Goal: Task Accomplishment & Management: Use online tool/utility

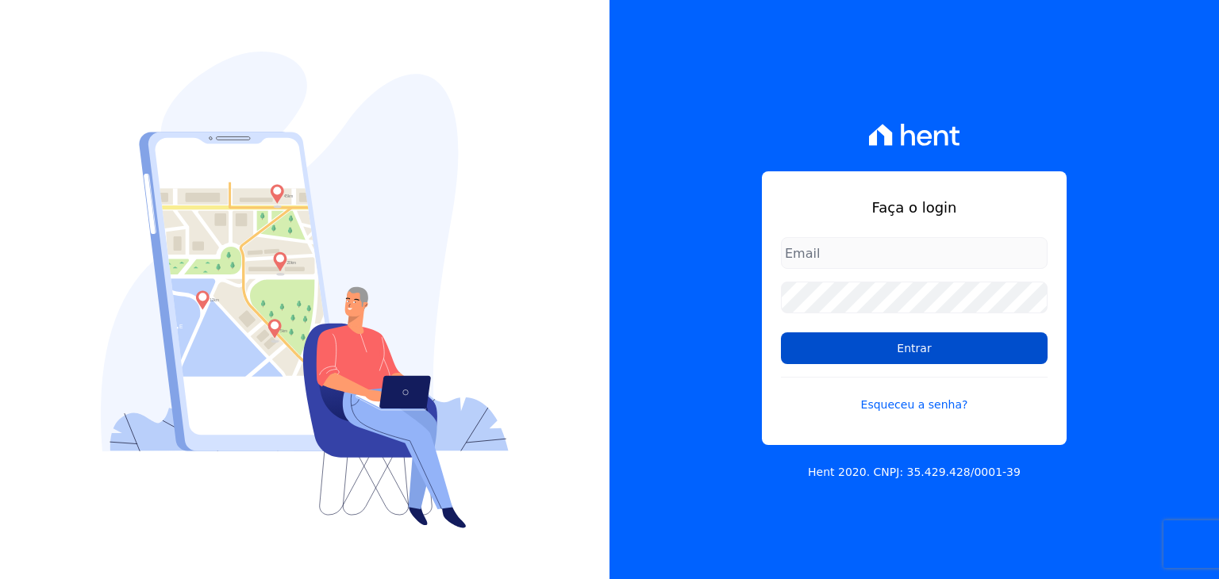
type input "[EMAIL_ADDRESS][DOMAIN_NAME]"
click at [924, 358] on input "Entrar" at bounding box center [914, 349] width 267 height 32
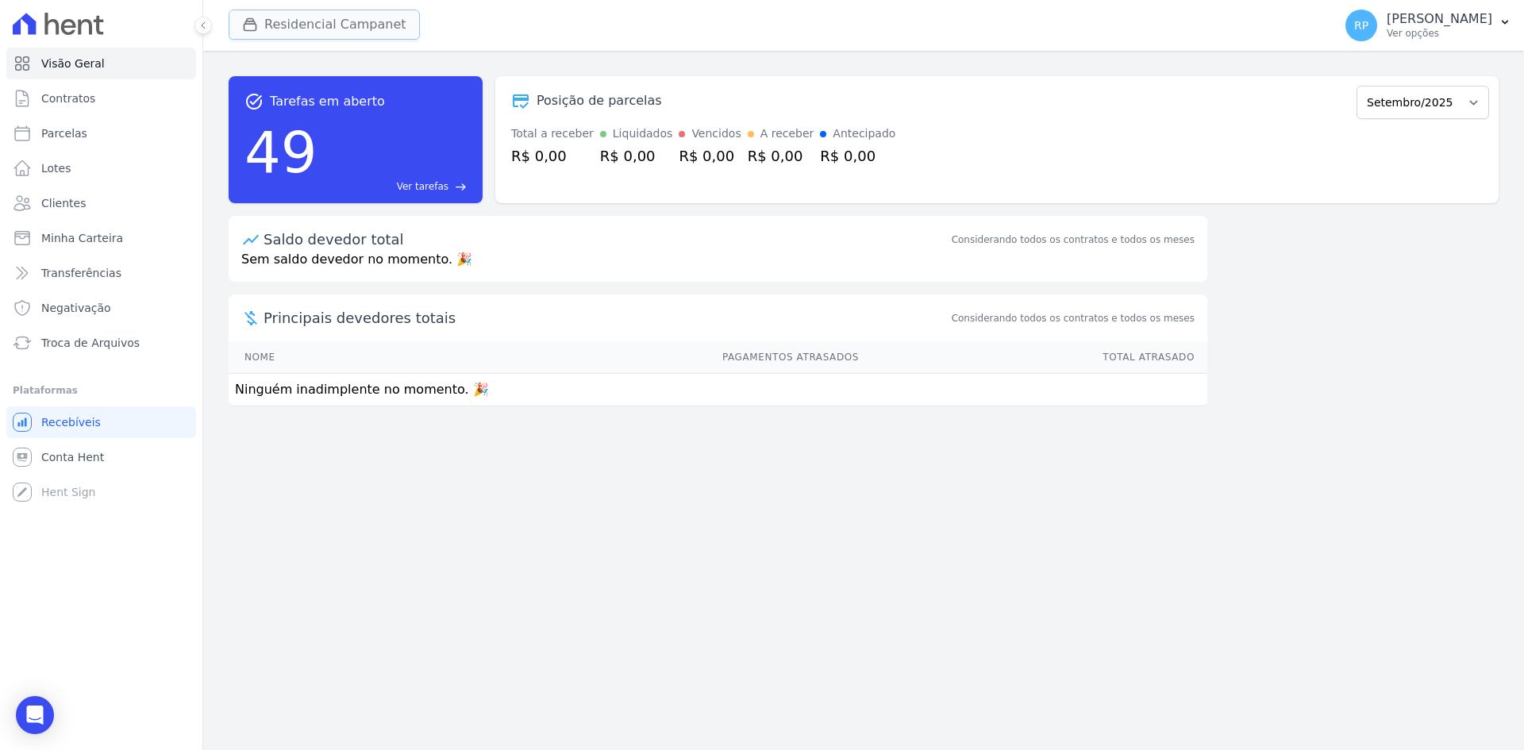
click at [312, 29] on button "Residencial Campanet" at bounding box center [324, 25] width 191 height 30
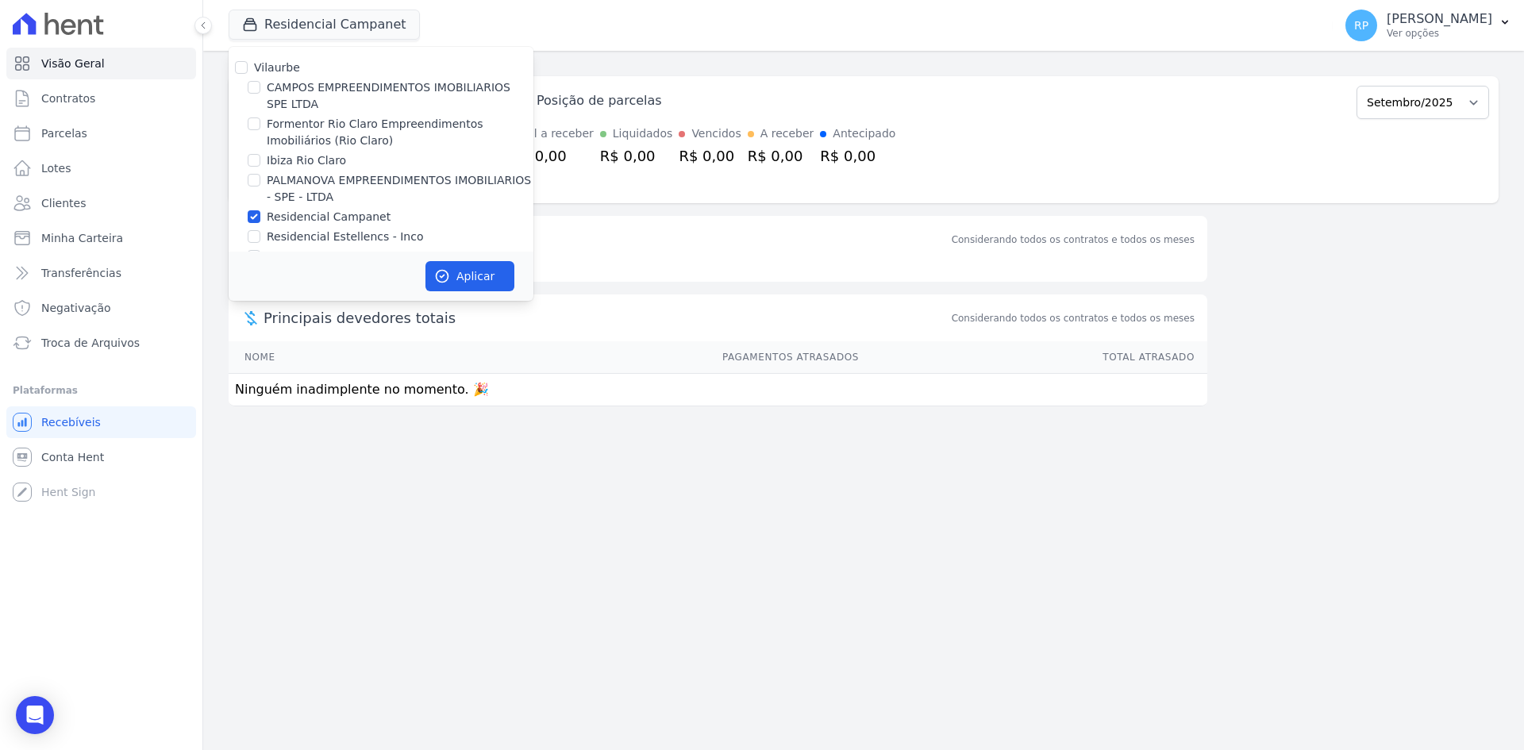
click at [292, 206] on div "Vilaurbe CAMPOS EMPREENDIMENTOS IMOBILIARIOS SPE LTDA Formentor Rio Claro Empre…" at bounding box center [381, 162] width 305 height 231
click at [315, 223] on label "Residencial Campanet" at bounding box center [329, 217] width 124 height 17
click at [260, 223] on input "Residencial Campanet" at bounding box center [254, 216] width 13 height 13
checkbox input "false"
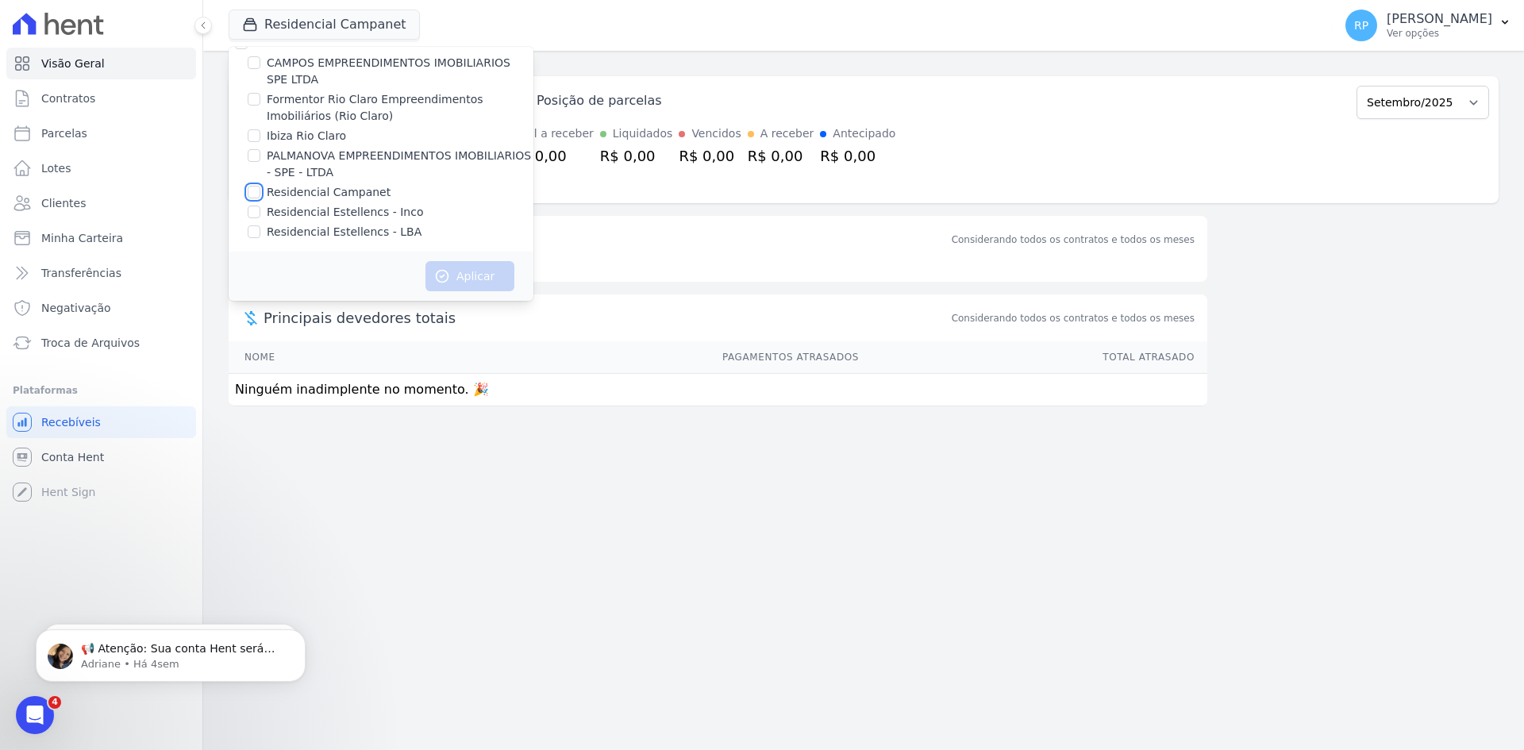
scroll to position [26, 0]
click at [351, 227] on label "Residencial Estellencs - LBA" at bounding box center [344, 230] width 155 height 17
click at [260, 227] on input "Residencial Estellencs - LBA" at bounding box center [254, 230] width 13 height 13
checkbox input "true"
click at [351, 212] on label "Residencial Estellencs - Inco" at bounding box center [345, 210] width 157 height 17
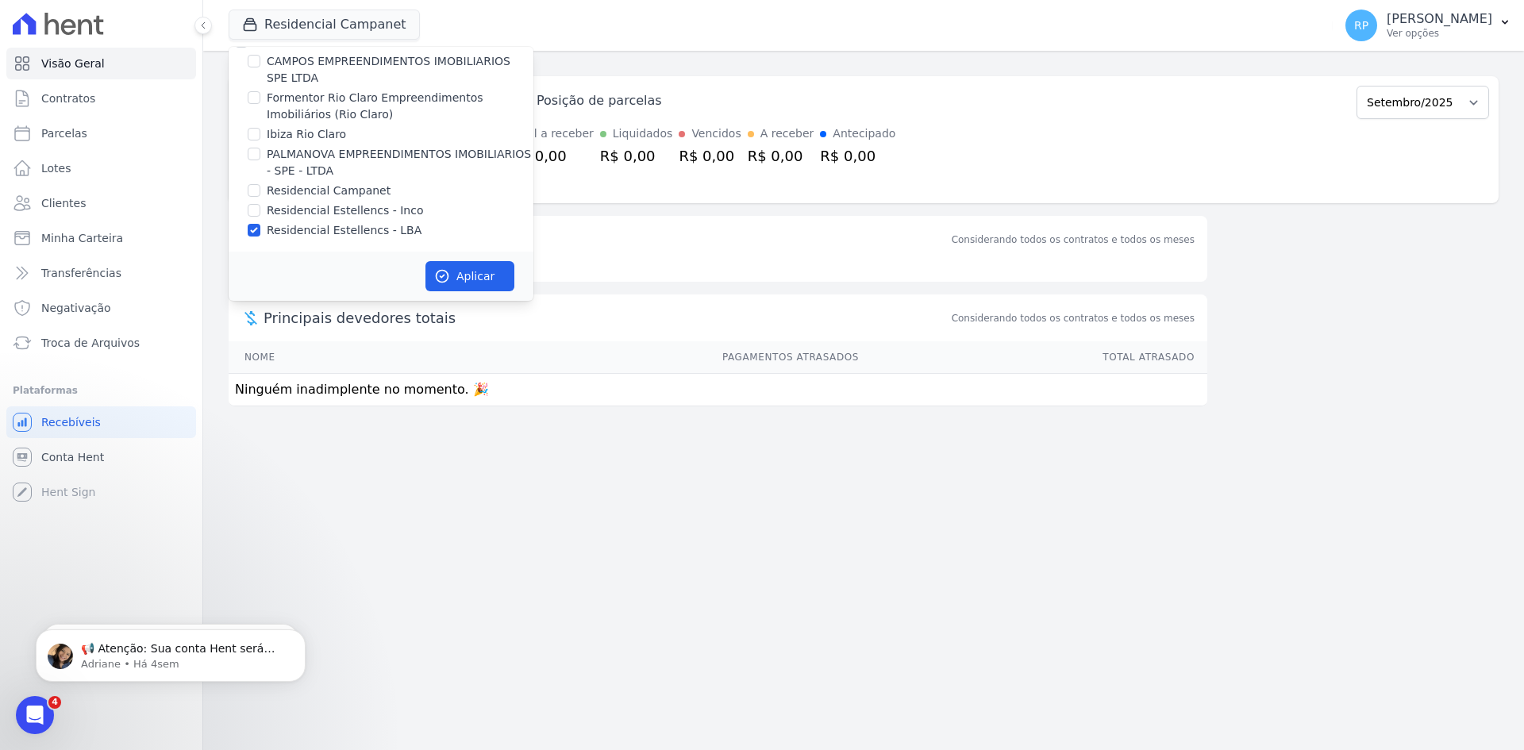
click at [260, 212] on input "Residencial Estellencs - Inco" at bounding box center [254, 210] width 13 height 13
checkbox input "true"
click at [354, 225] on label "Residencial Estellencs - LBA" at bounding box center [344, 230] width 155 height 17
click at [260, 225] on input "Residencial Estellencs - LBA" at bounding box center [254, 230] width 13 height 13
checkbox input "false"
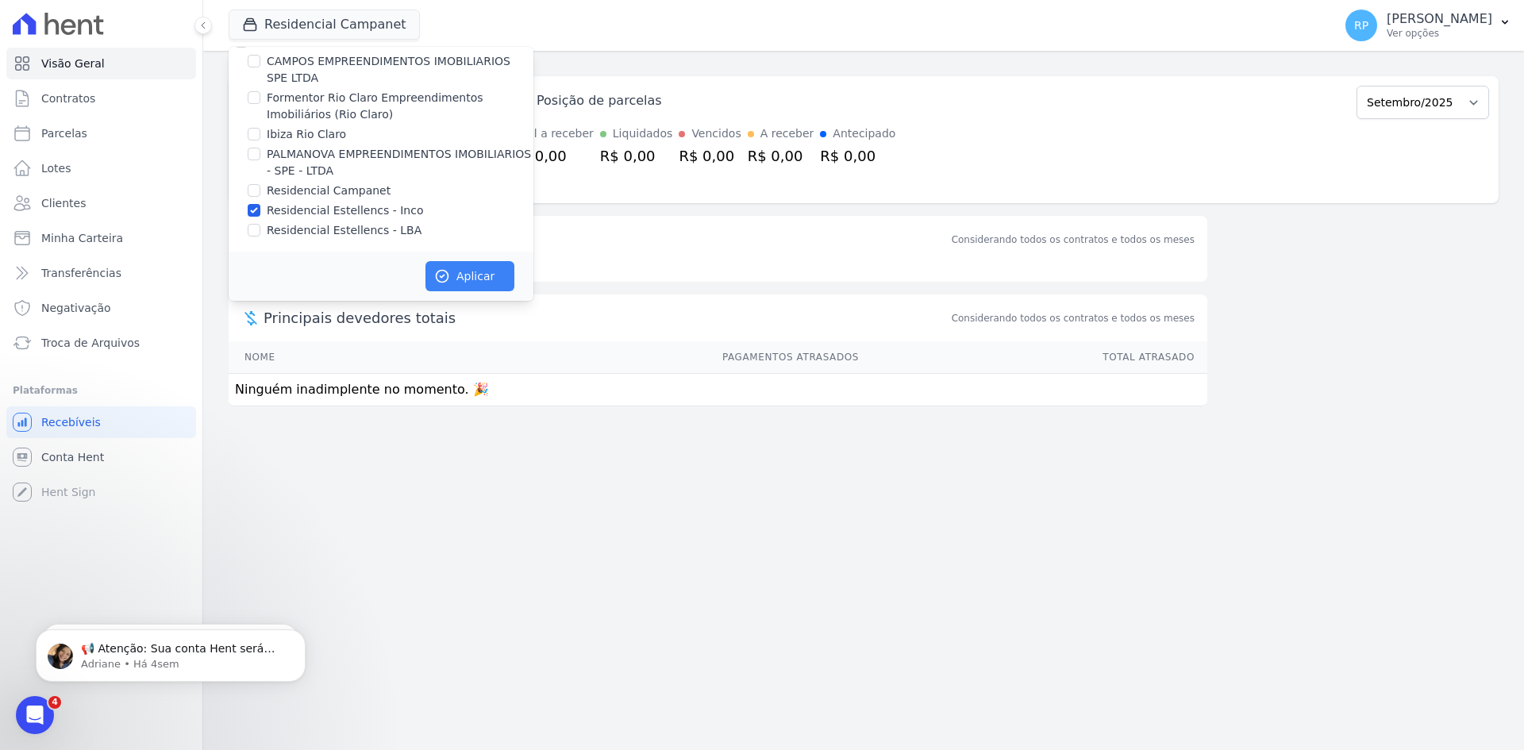
drag, startPoint x: 514, startPoint y: 294, endPoint x: 510, endPoint y: 287, distance: 8.5
click at [513, 291] on div "Aplicar" at bounding box center [381, 276] width 305 height 49
click at [507, 283] on button "Aplicar" at bounding box center [469, 276] width 89 height 30
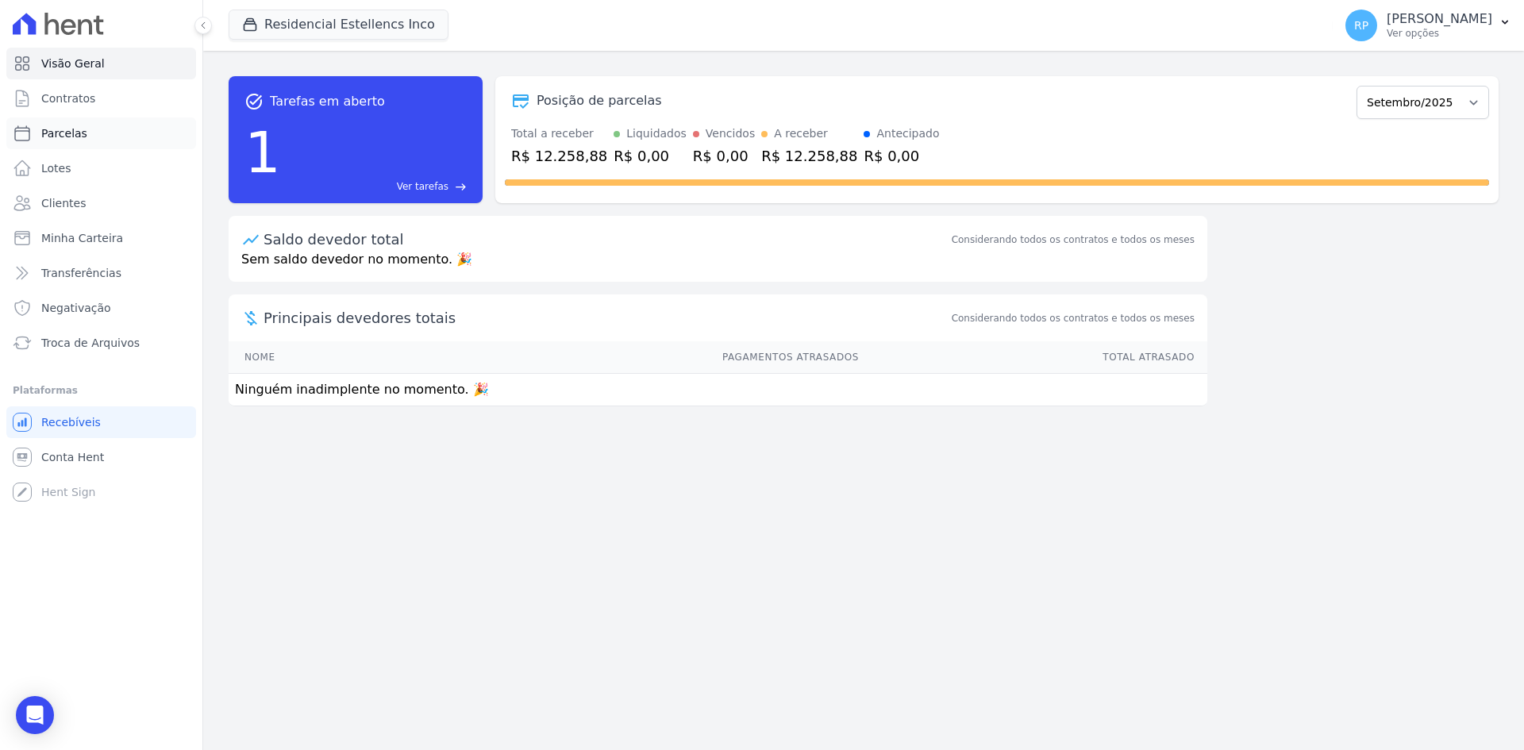
click at [67, 137] on span "Parcelas" at bounding box center [64, 133] width 46 height 16
select select
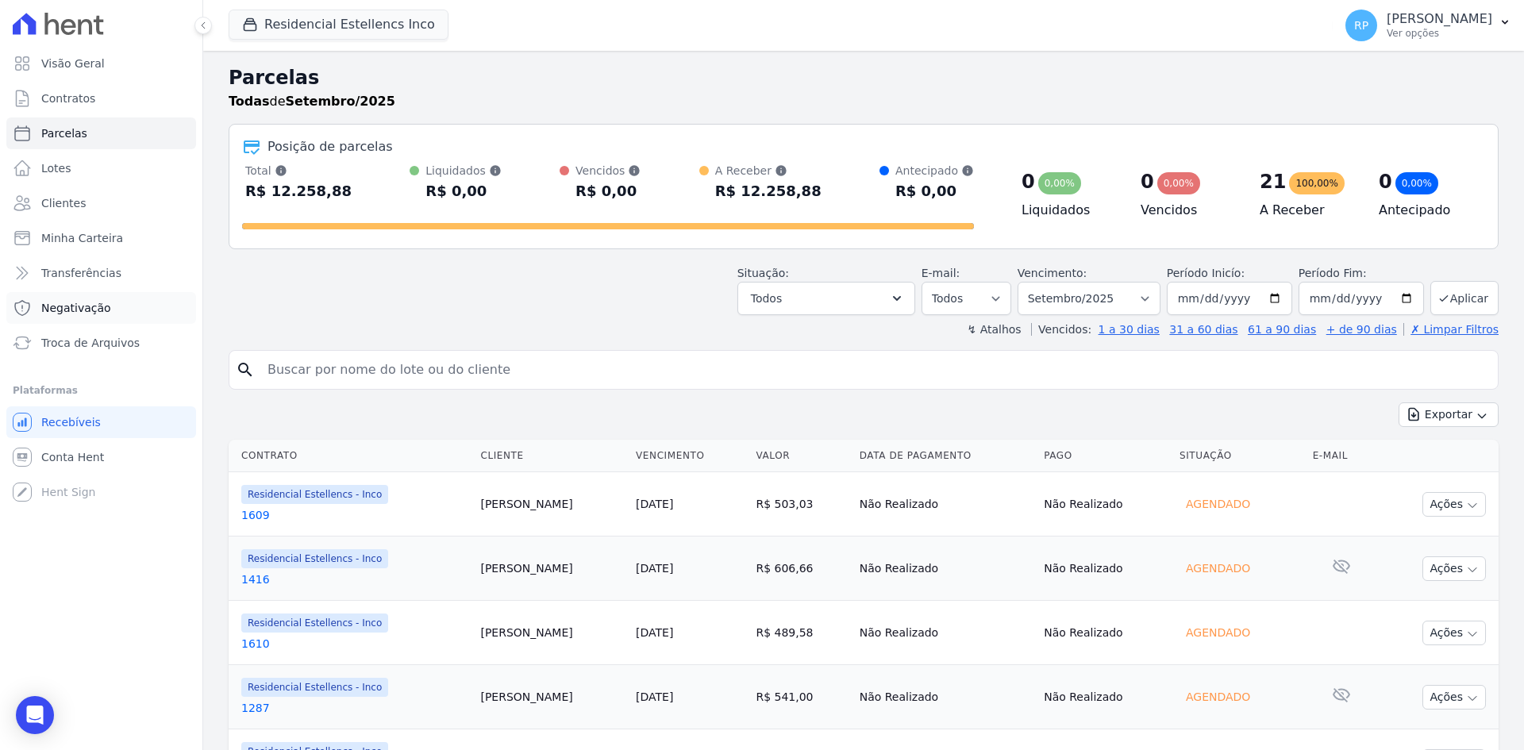
click at [68, 302] on span "Negativação" at bounding box center [76, 308] width 70 height 16
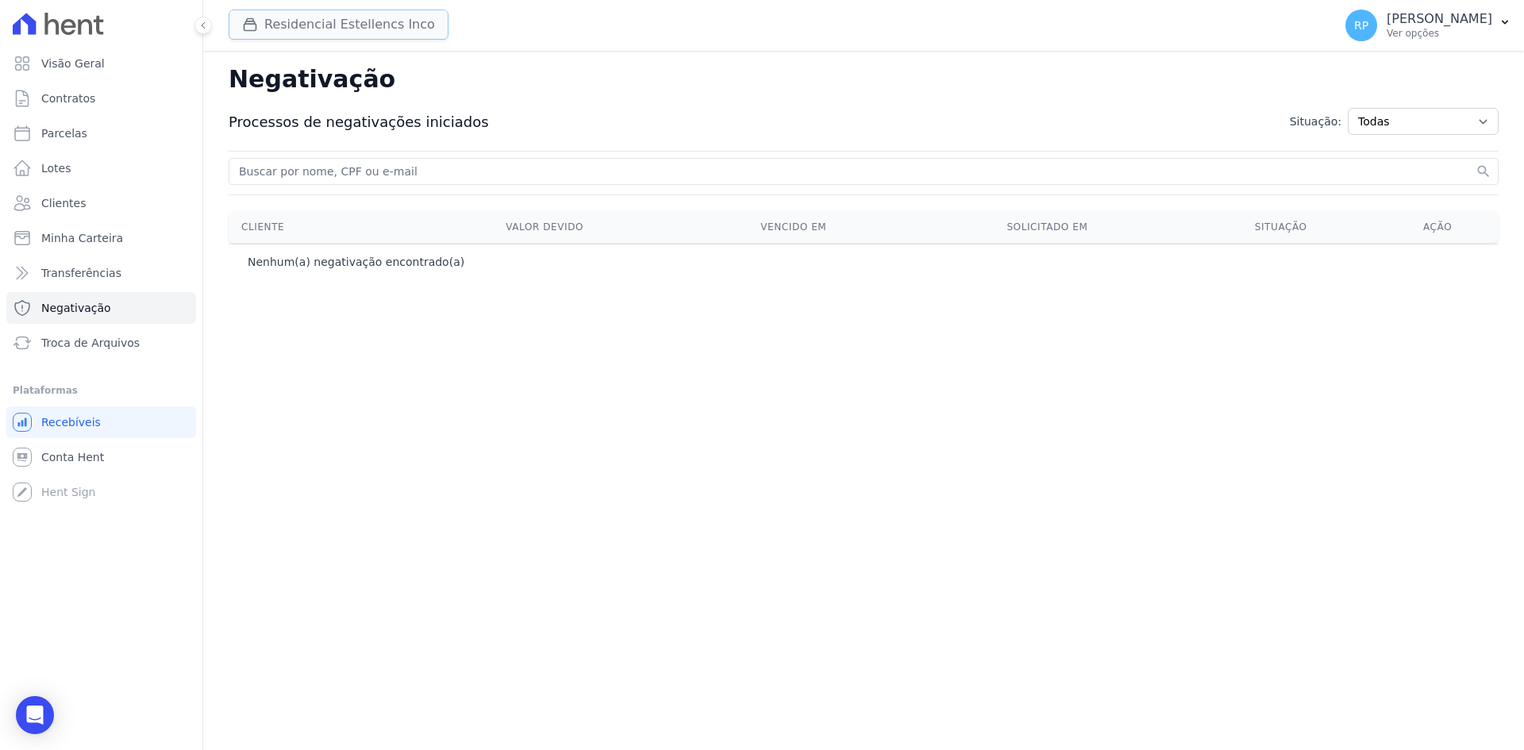
click at [369, 30] on button "Residencial Estellencs Inco" at bounding box center [339, 25] width 220 height 30
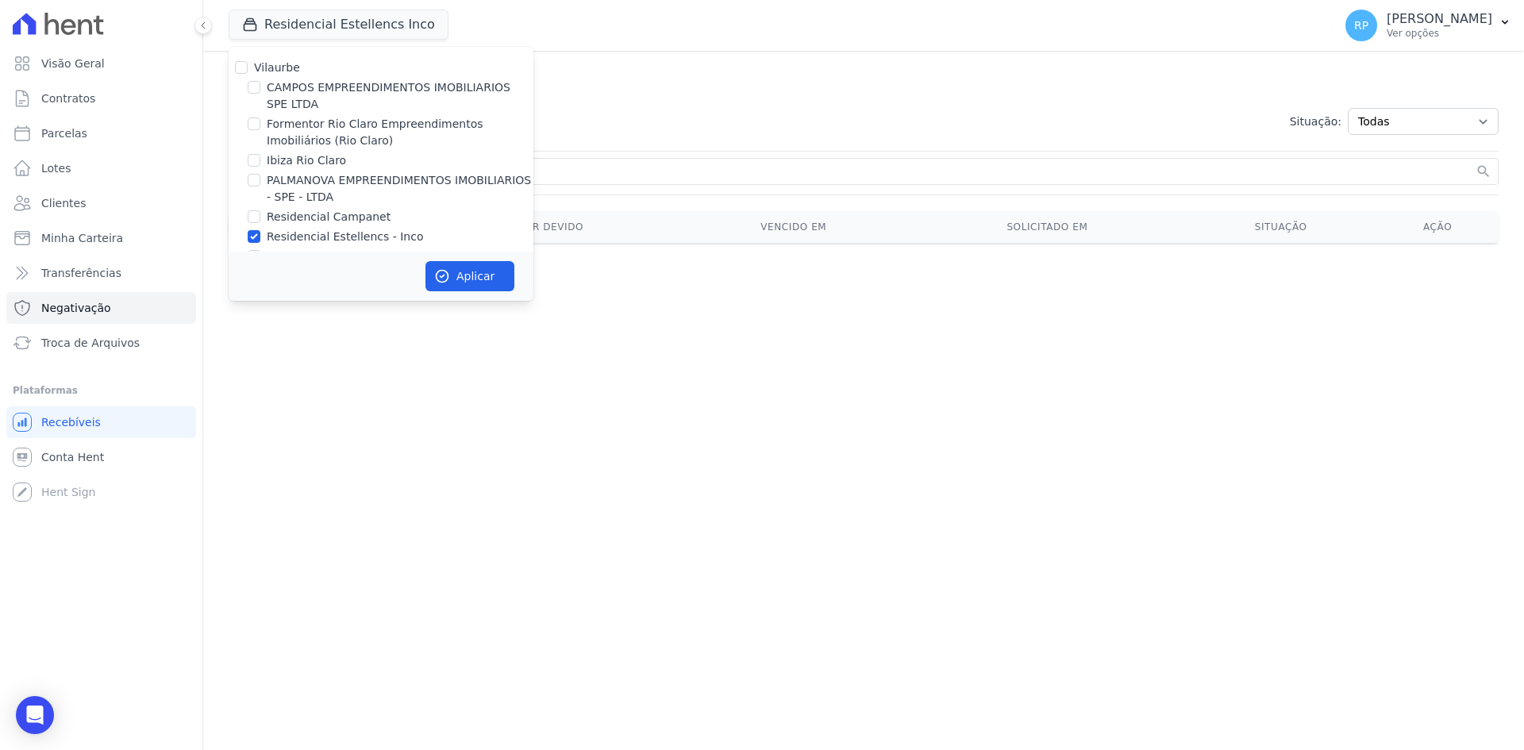
click at [301, 237] on label "Residencial Estellencs - Inco" at bounding box center [345, 237] width 157 height 17
click at [260, 237] on input "Residencial Estellencs - Inco" at bounding box center [254, 236] width 13 height 13
checkbox input "false"
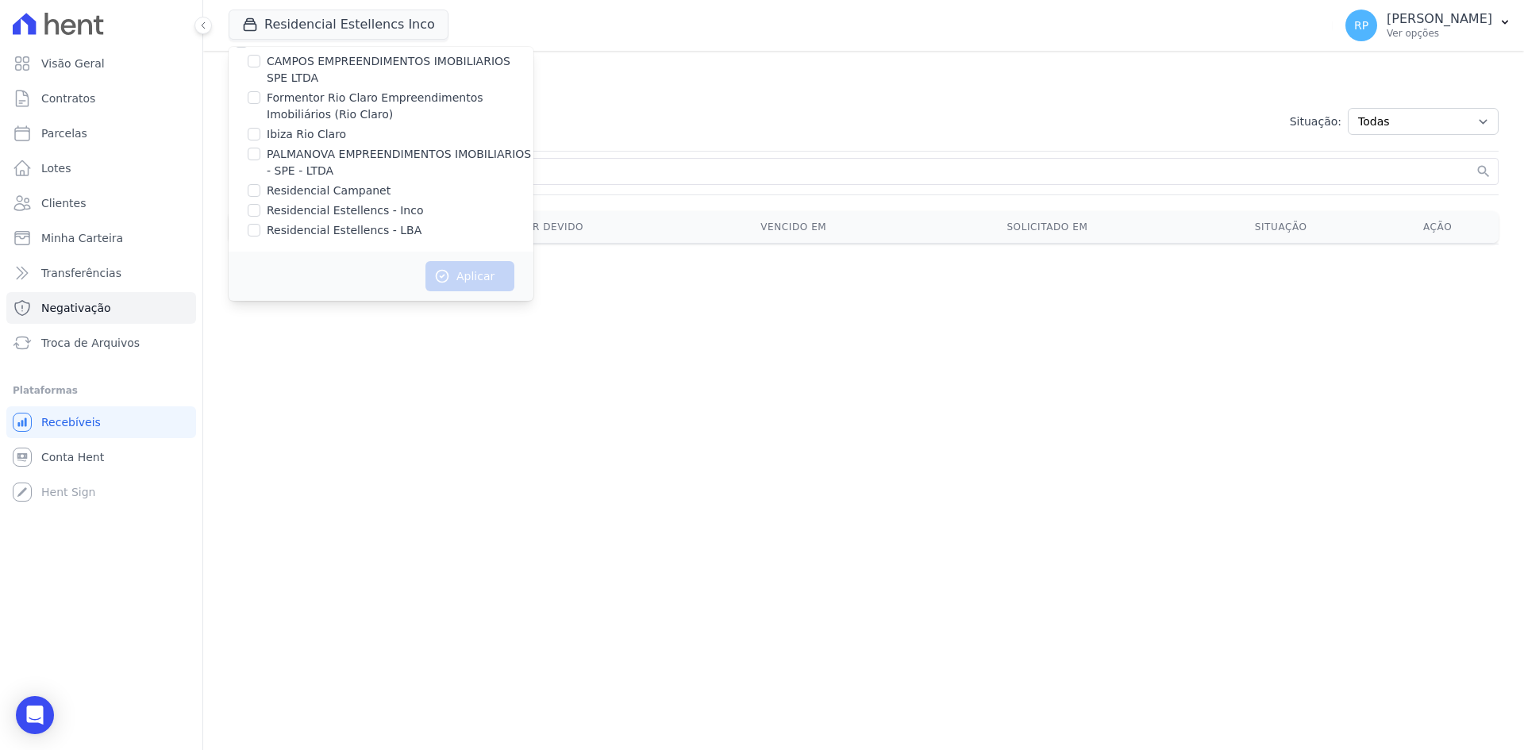
click at [310, 222] on label "Residencial Estellencs - LBA" at bounding box center [344, 230] width 155 height 17
click at [260, 224] on input "Residencial Estellencs - LBA" at bounding box center [254, 230] width 13 height 13
checkbox input "true"
click at [448, 264] on button "Aplicar" at bounding box center [469, 276] width 89 height 30
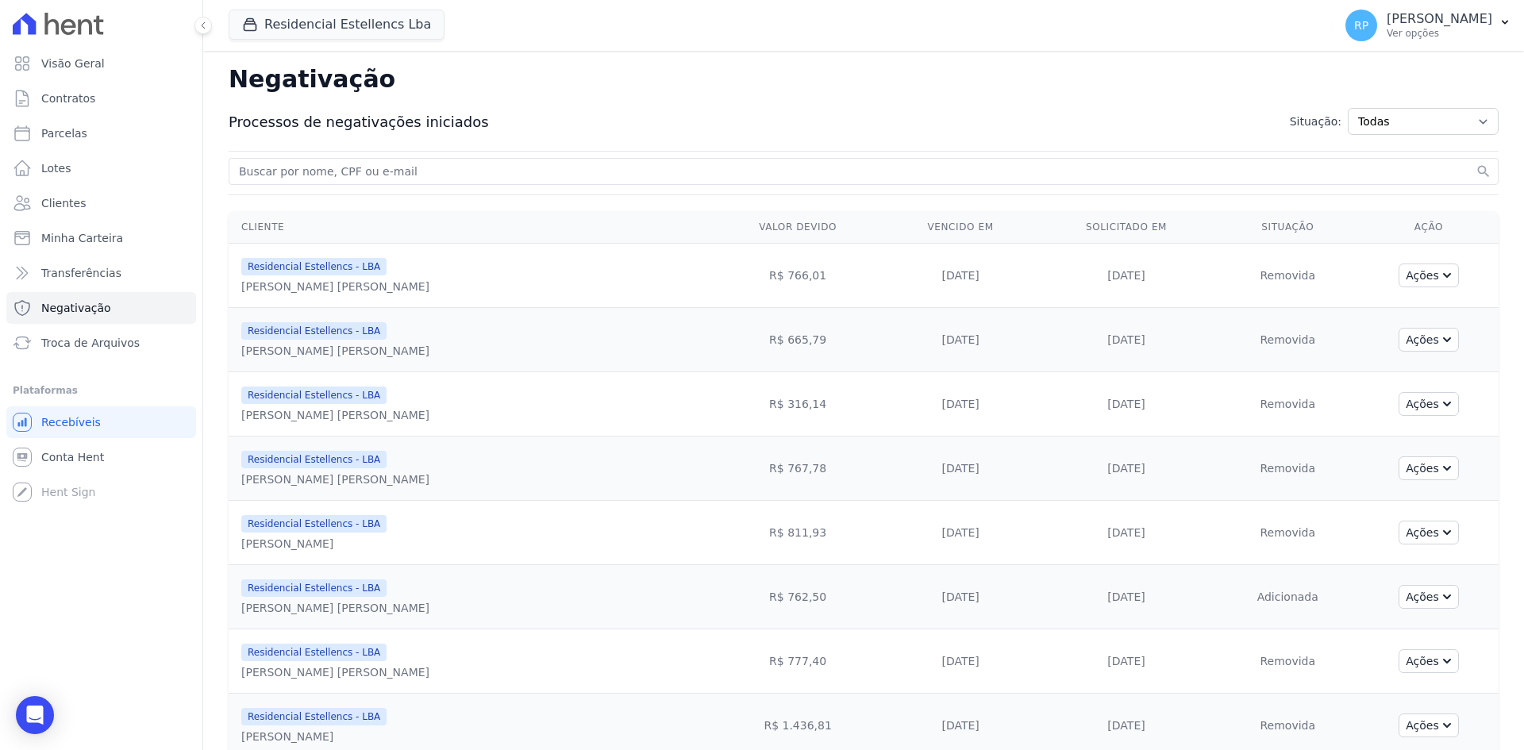
click at [631, 165] on input "search" at bounding box center [854, 171] width 1237 height 19
type input "lticia"
click at [1218, 164] on button "search" at bounding box center [1484, 172] width 16 height 16
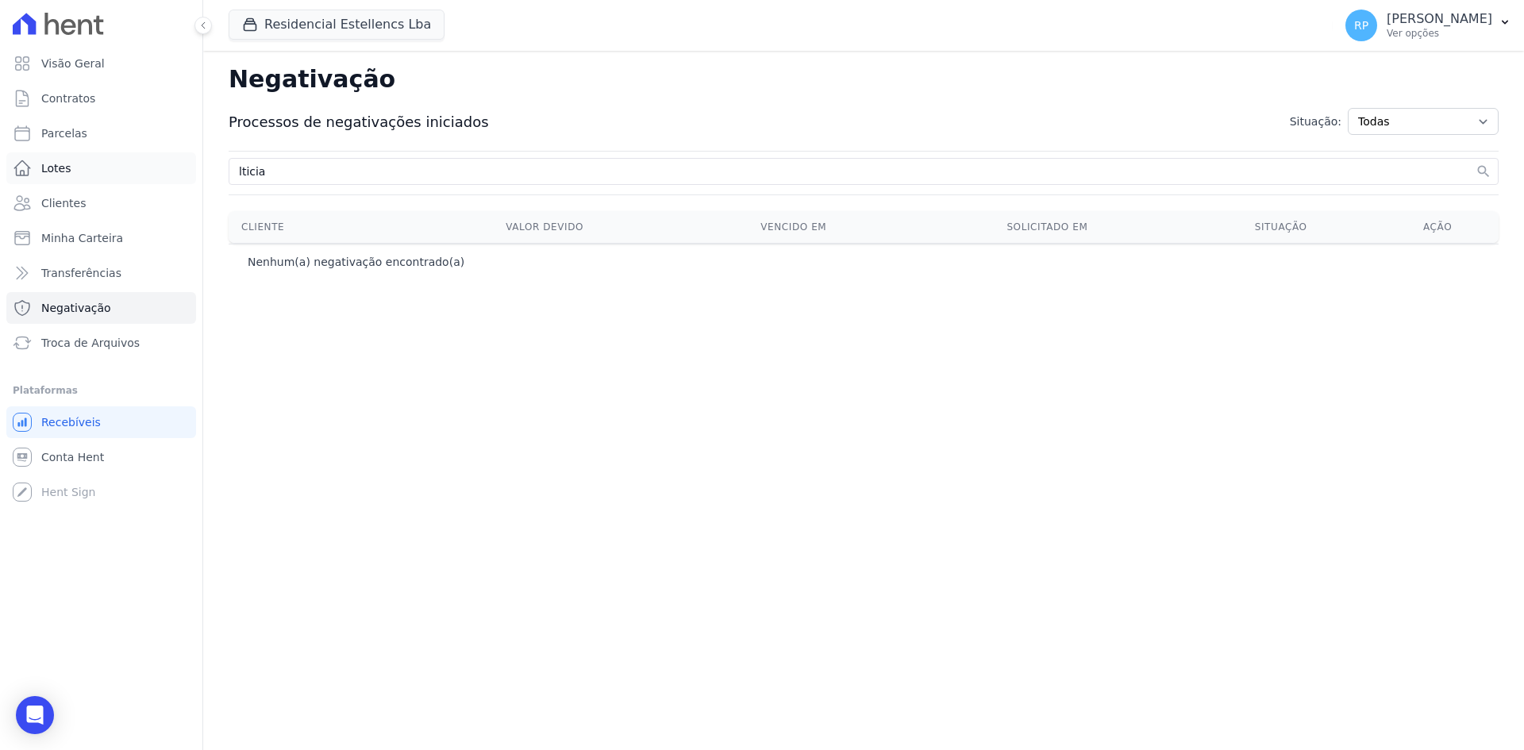
drag, startPoint x: 267, startPoint y: 175, endPoint x: 191, endPoint y: 166, distance: 76.7
click at [193, 164] on div "Visão Geral Contratos [GEOGRAPHIC_DATA] Lotes Clientes Minha Carteira Transferê…" at bounding box center [762, 375] width 1524 height 750
type input "leticia"
click at [1218, 164] on button "search" at bounding box center [1484, 172] width 16 height 16
drag, startPoint x: 277, startPoint y: 176, endPoint x: 184, endPoint y: 167, distance: 93.3
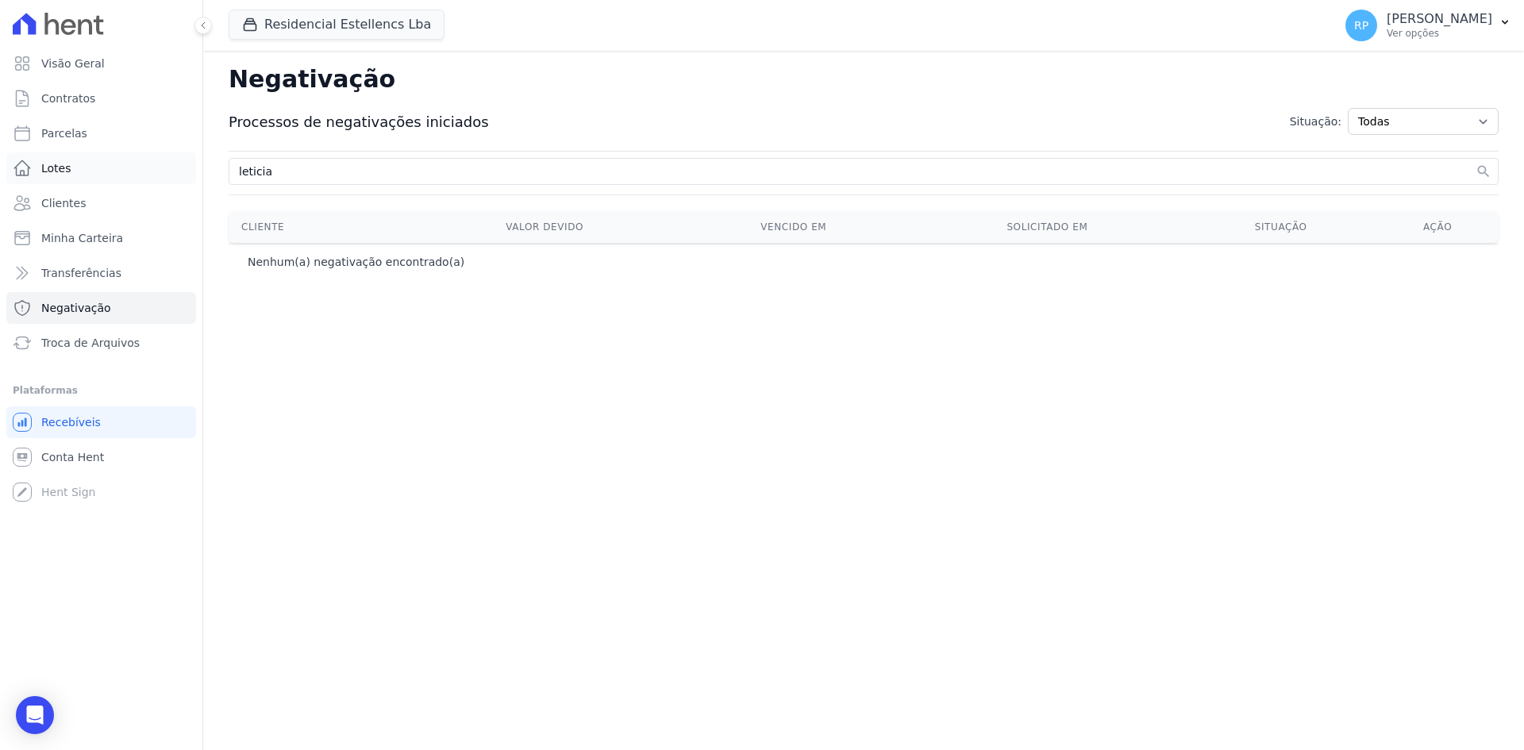
click at [185, 167] on div "Visão Geral Contratos [GEOGRAPHIC_DATA] Lotes Clientes Minha Carteira Transferê…" at bounding box center [762, 375] width 1524 height 750
click at [1218, 124] on select "Todas Adição solicitada Adicionada Adição rejeitada Remoção solicitada Removida…" at bounding box center [1423, 121] width 151 height 27
click at [695, 176] on input "search" at bounding box center [854, 171] width 1237 height 19
click at [1218, 126] on select "Todas Adição solicitada Adicionada Adição rejeitada Remoção solicitada Removida…" at bounding box center [1423, 121] width 151 height 27
select select "inclusion_successful"
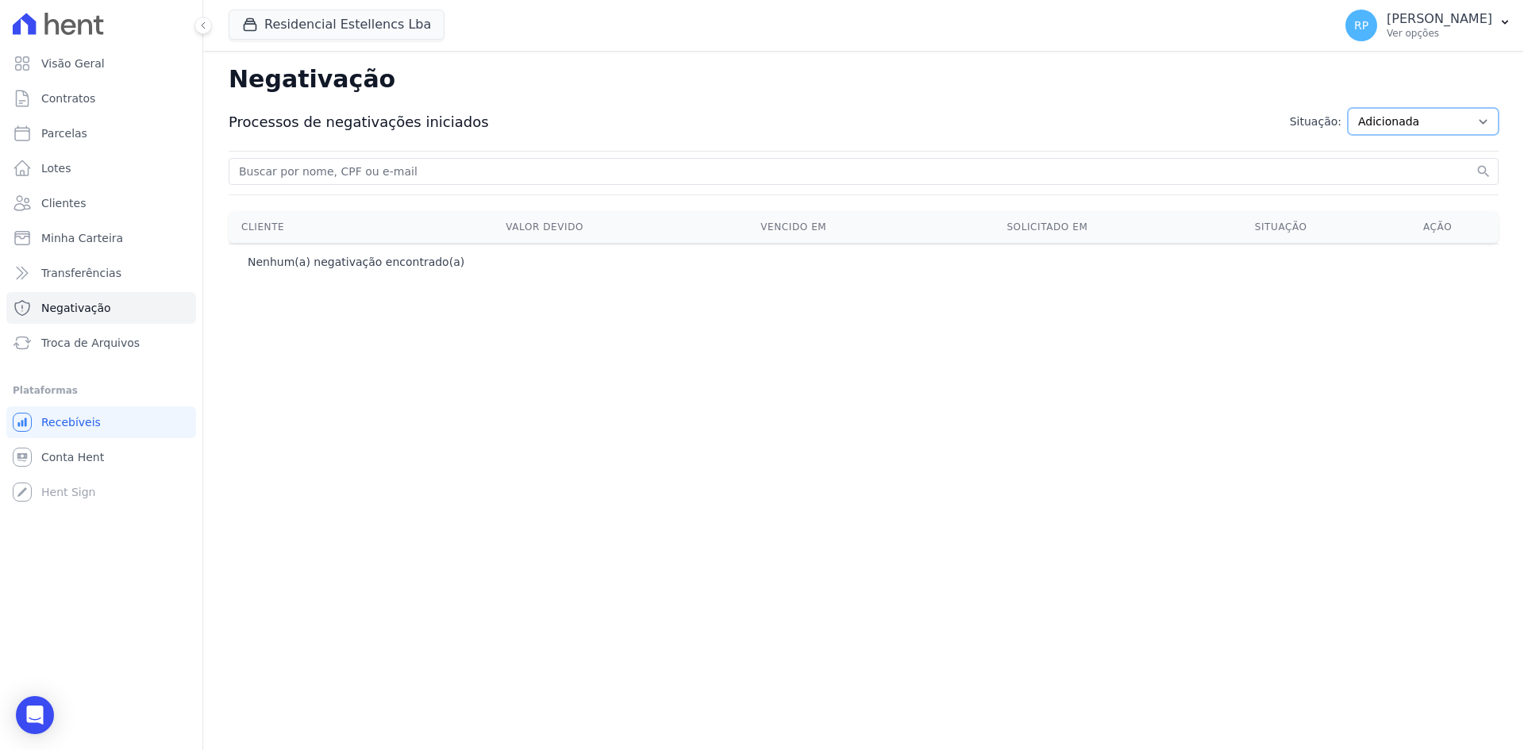
click at [1218, 108] on select "Todas Adição solicitada Adicionada Adição rejeitada Remoção solicitada Removida…" at bounding box center [1423, 121] width 151 height 27
drag, startPoint x: 637, startPoint y: 174, endPoint x: 170, endPoint y: 129, distance: 469.6
click at [170, 129] on div "Visão Geral Contratos [GEOGRAPHIC_DATA] Lotes Clientes Minha Carteira Transferê…" at bounding box center [762, 375] width 1524 height 750
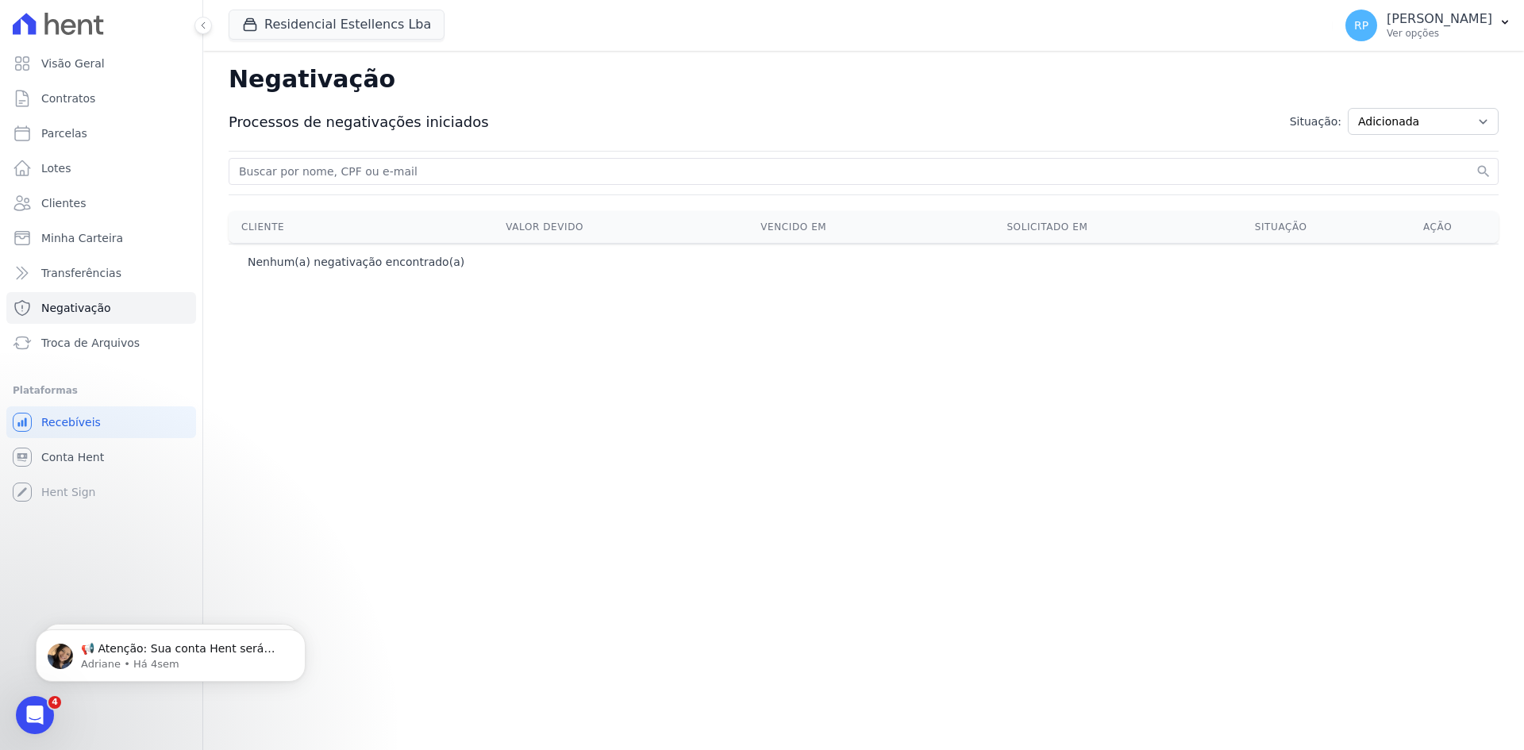
click at [1476, 164] on button "search" at bounding box center [1484, 172] width 16 height 16
